Goal: Information Seeking & Learning: Find specific fact

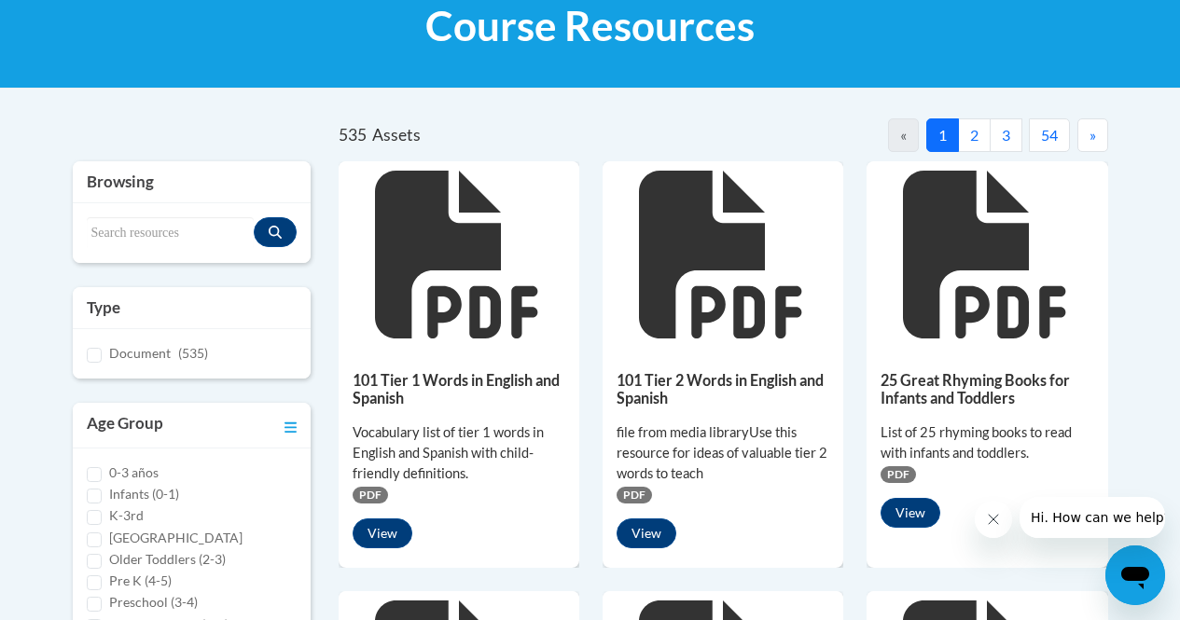
scroll to position [331, 0]
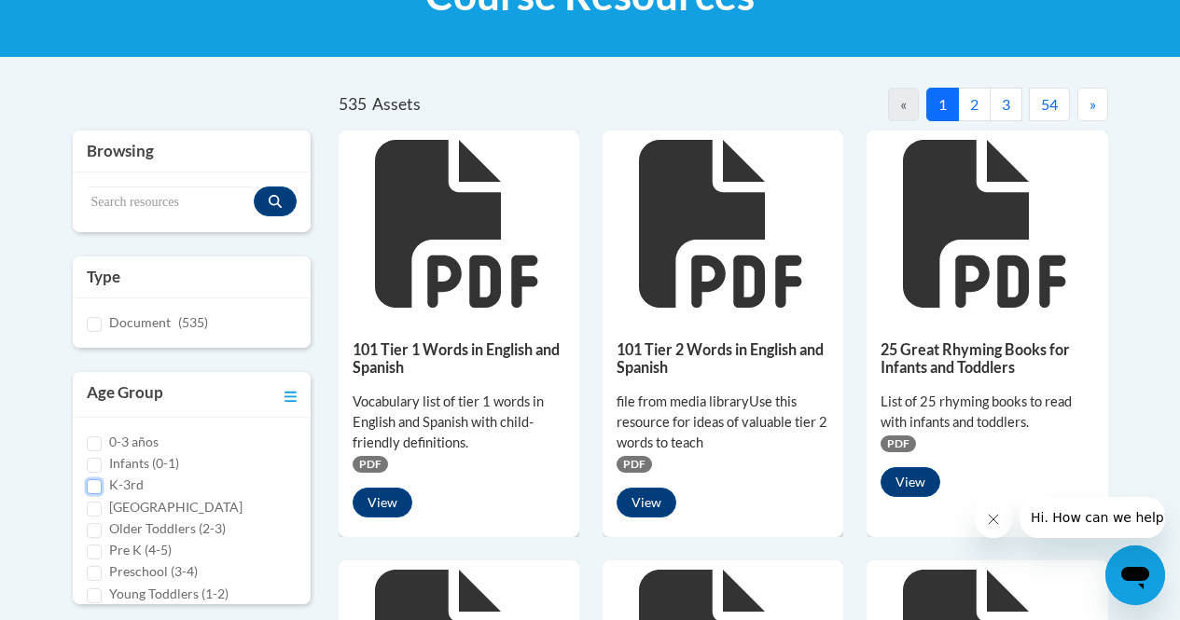
click at [96, 483] on input "K-3rd" at bounding box center [94, 486] width 15 height 15
checkbox input "true"
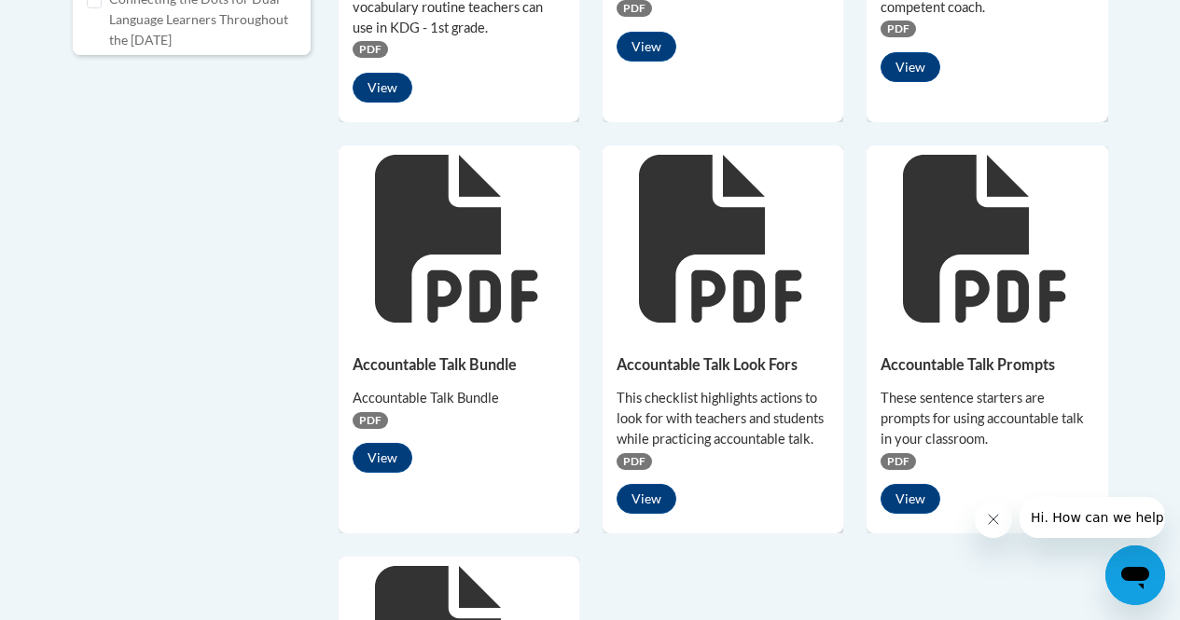
scroll to position [1138, 0]
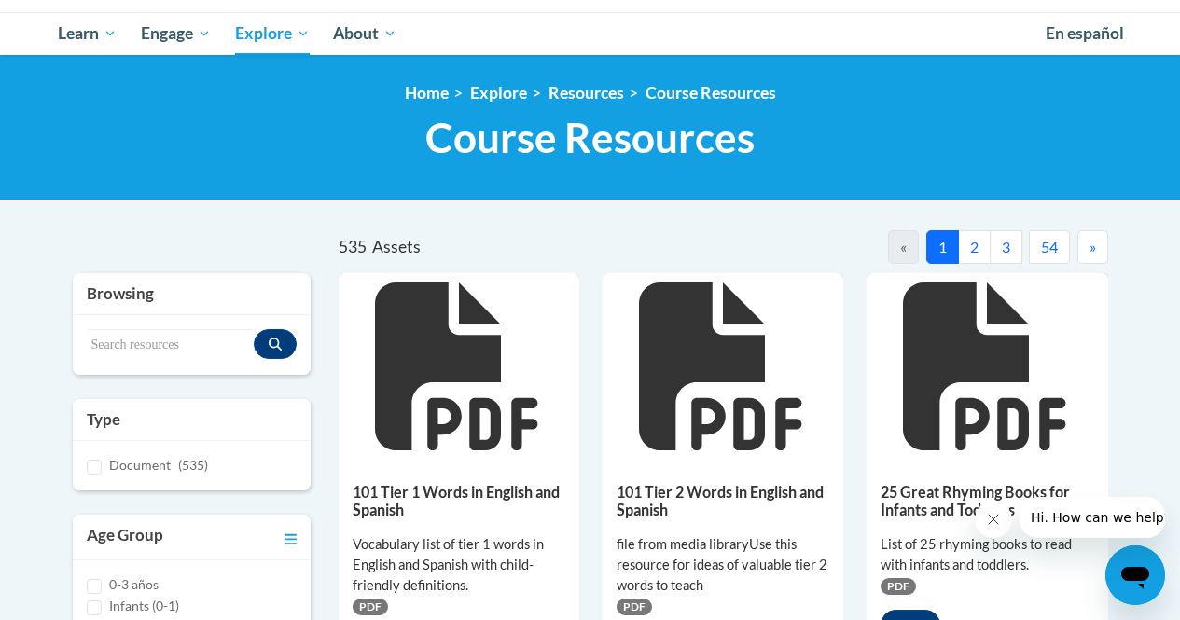
scroll to position [187, 0]
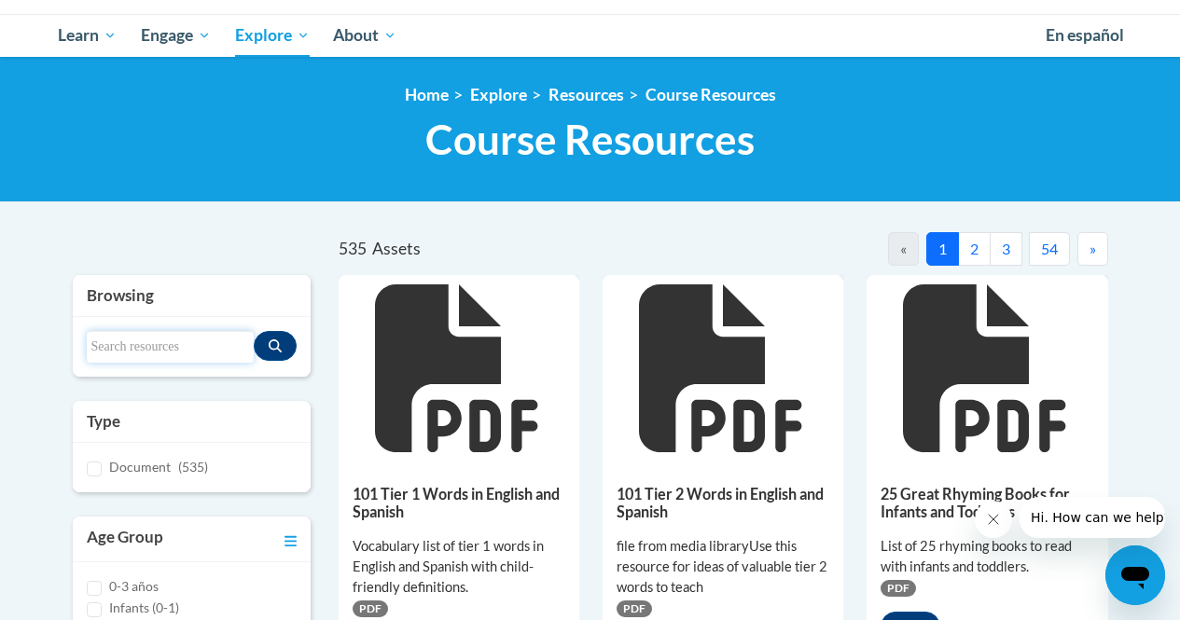
click at [191, 349] on input "Search resources" at bounding box center [170, 347] width 167 height 32
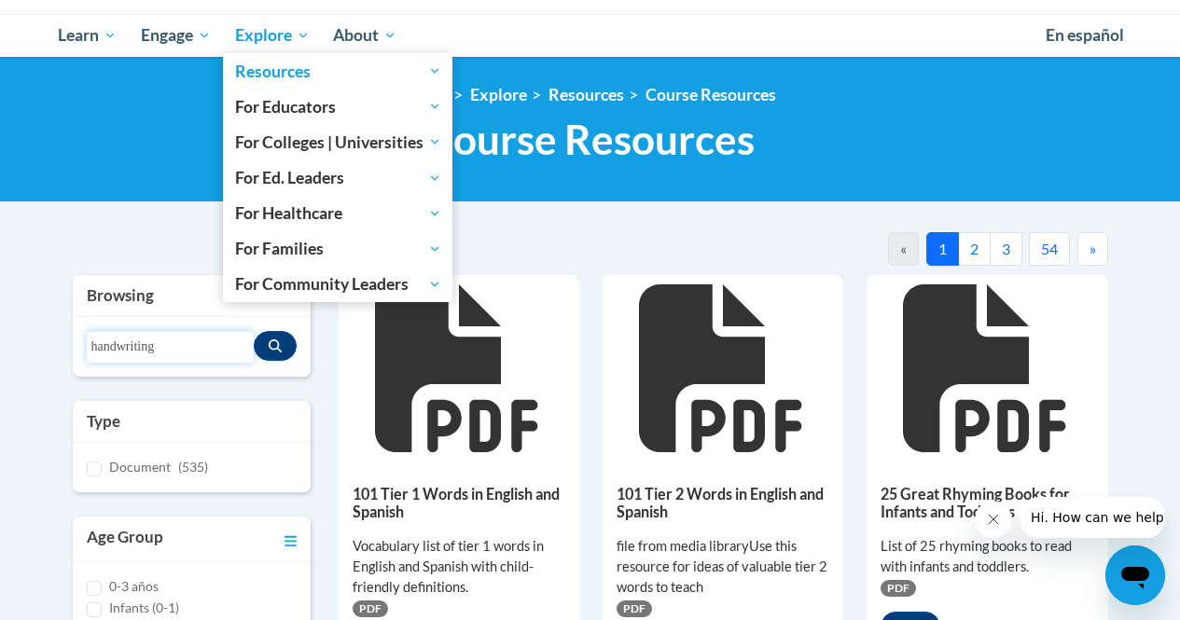
type input "handwriting"
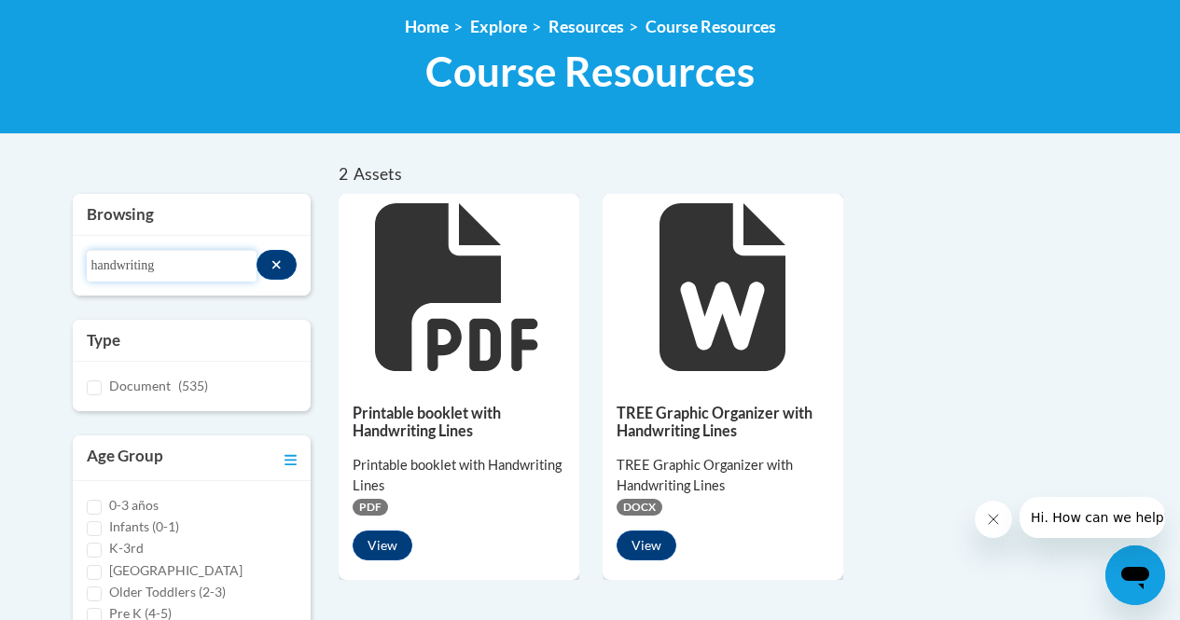
scroll to position [296, 0]
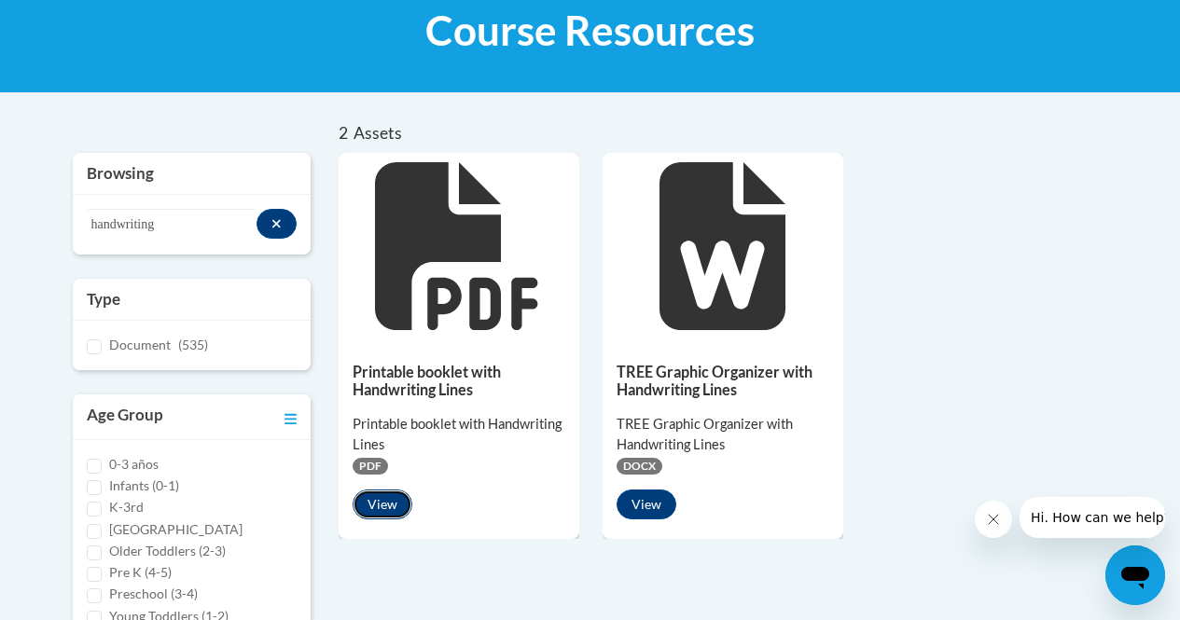
click at [394, 505] on button "View" at bounding box center [383, 505] width 60 height 30
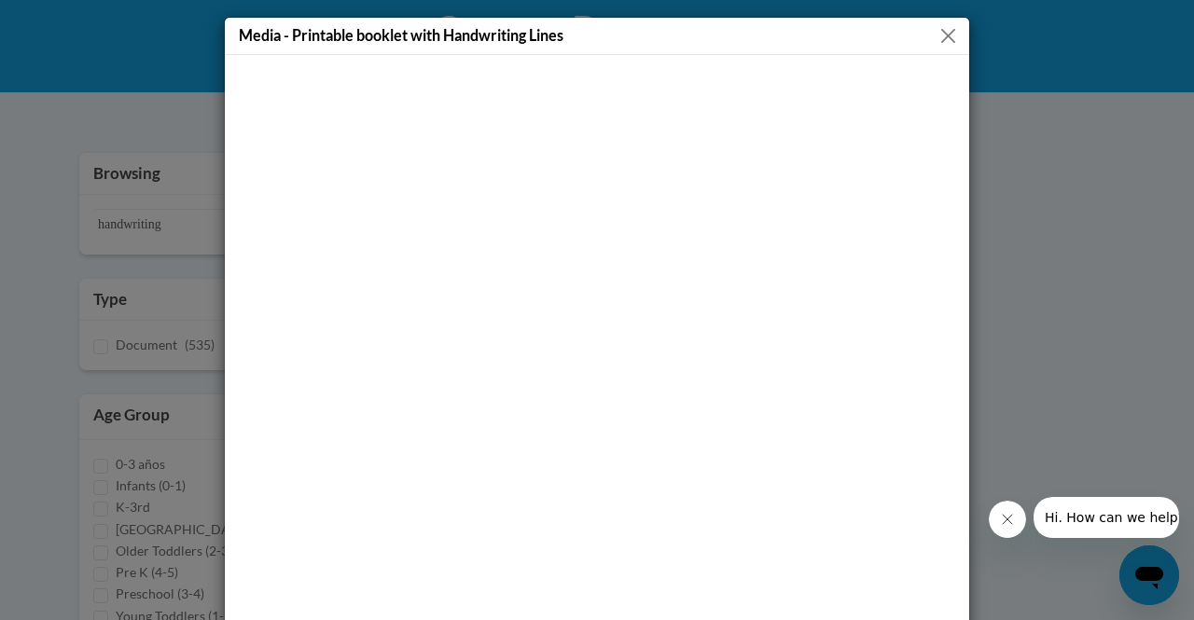
click at [939, 32] on button "Close" at bounding box center [947, 35] width 23 height 23
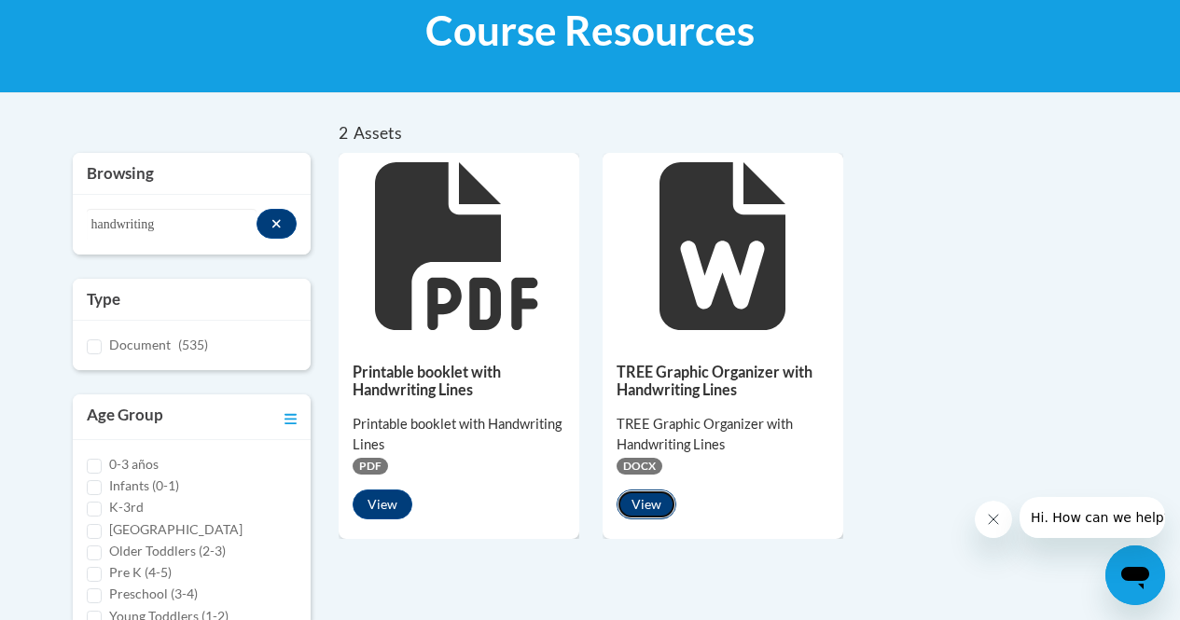
click at [654, 505] on button "View" at bounding box center [647, 505] width 60 height 30
click at [218, 240] on input "handwriting" at bounding box center [172, 225] width 171 height 32
